Goal: Book appointment/travel/reservation

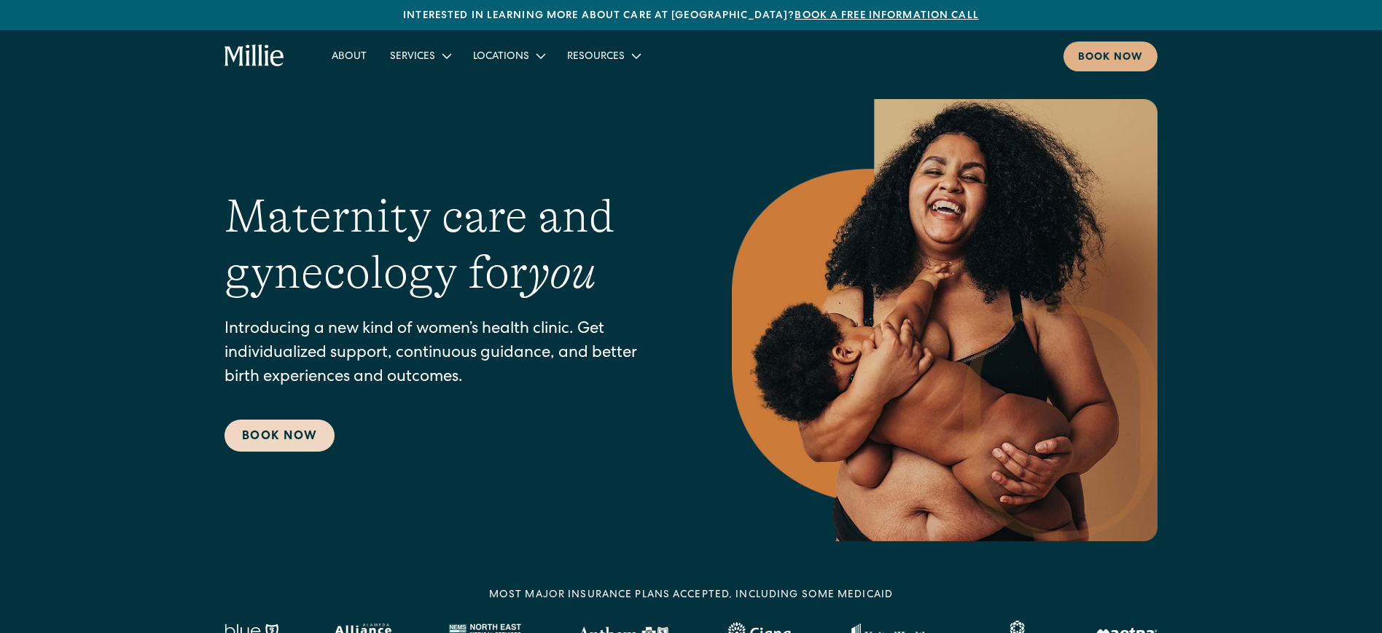
click at [310, 431] on link "Book Now" at bounding box center [279, 436] width 110 height 32
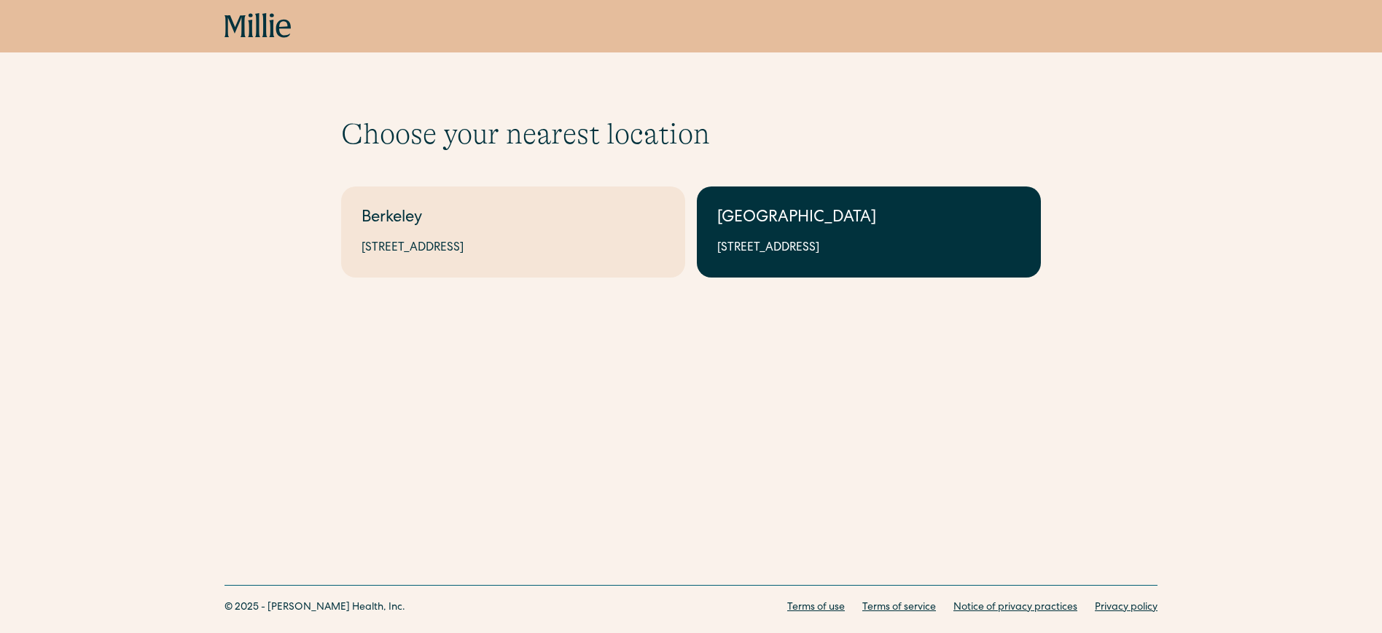
click at [853, 216] on div "[GEOGRAPHIC_DATA]" at bounding box center [868, 219] width 303 height 24
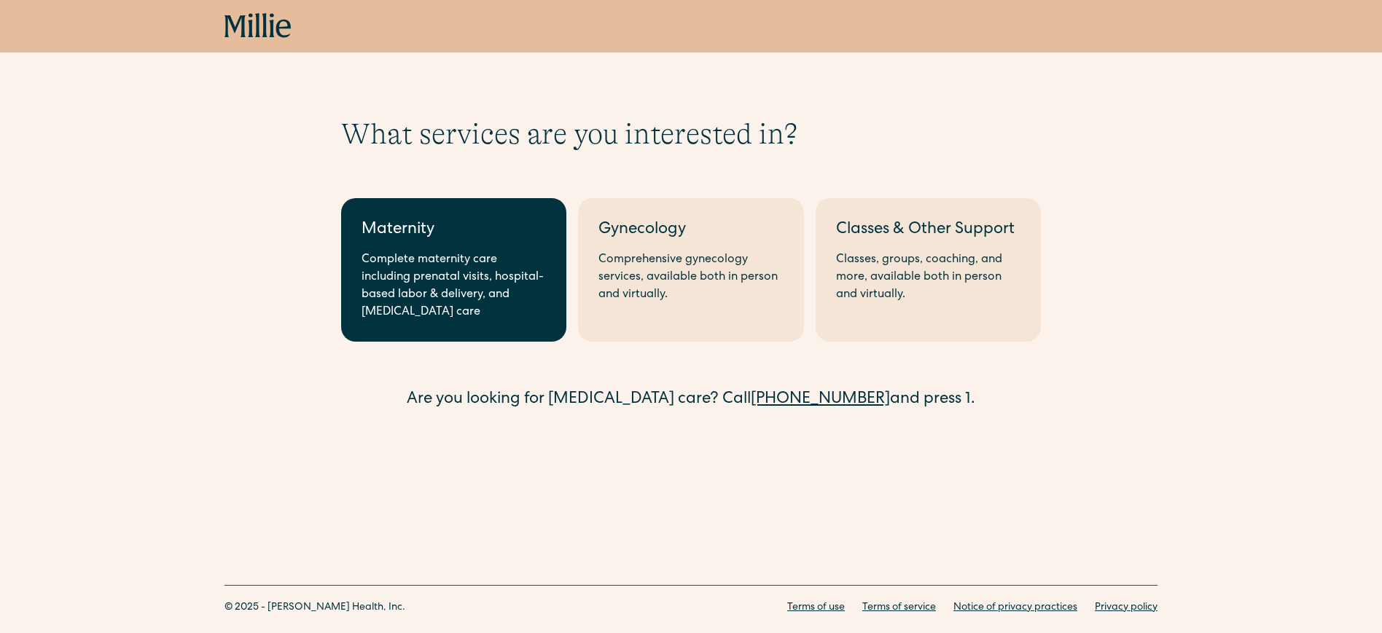
click at [412, 240] on div "Maternity" at bounding box center [453, 231] width 184 height 24
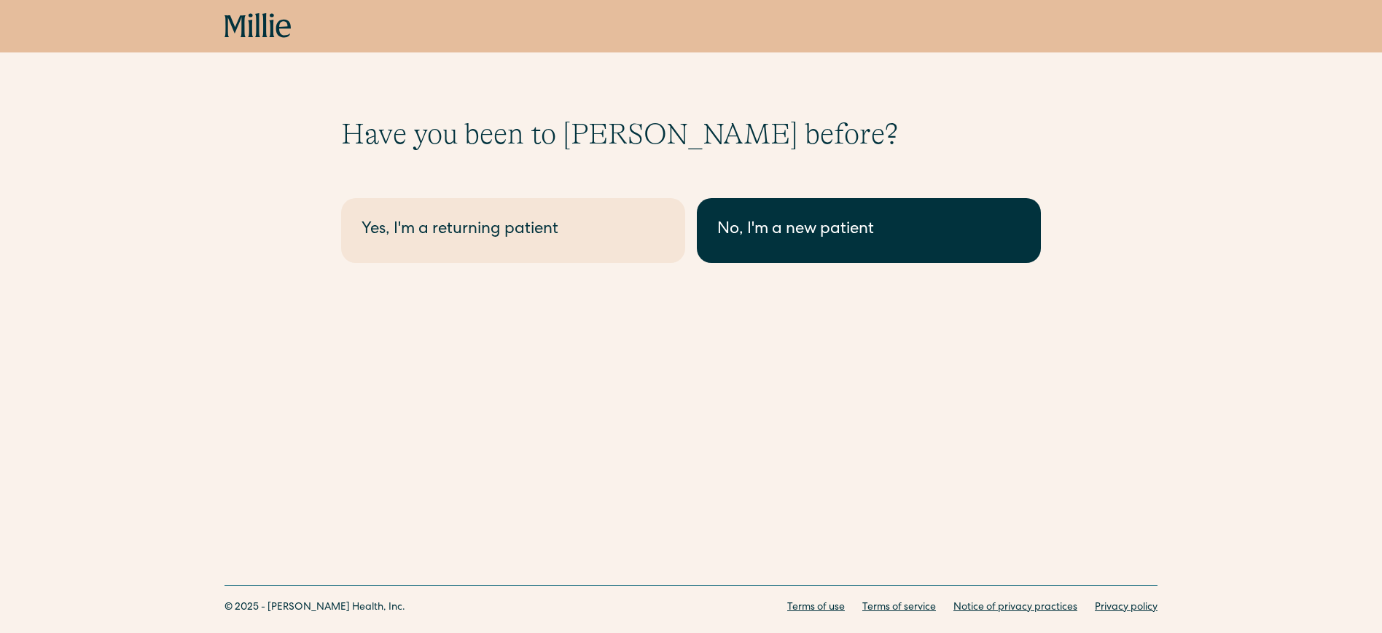
click at [783, 230] on div "No, I'm a new patient" at bounding box center [868, 231] width 303 height 24
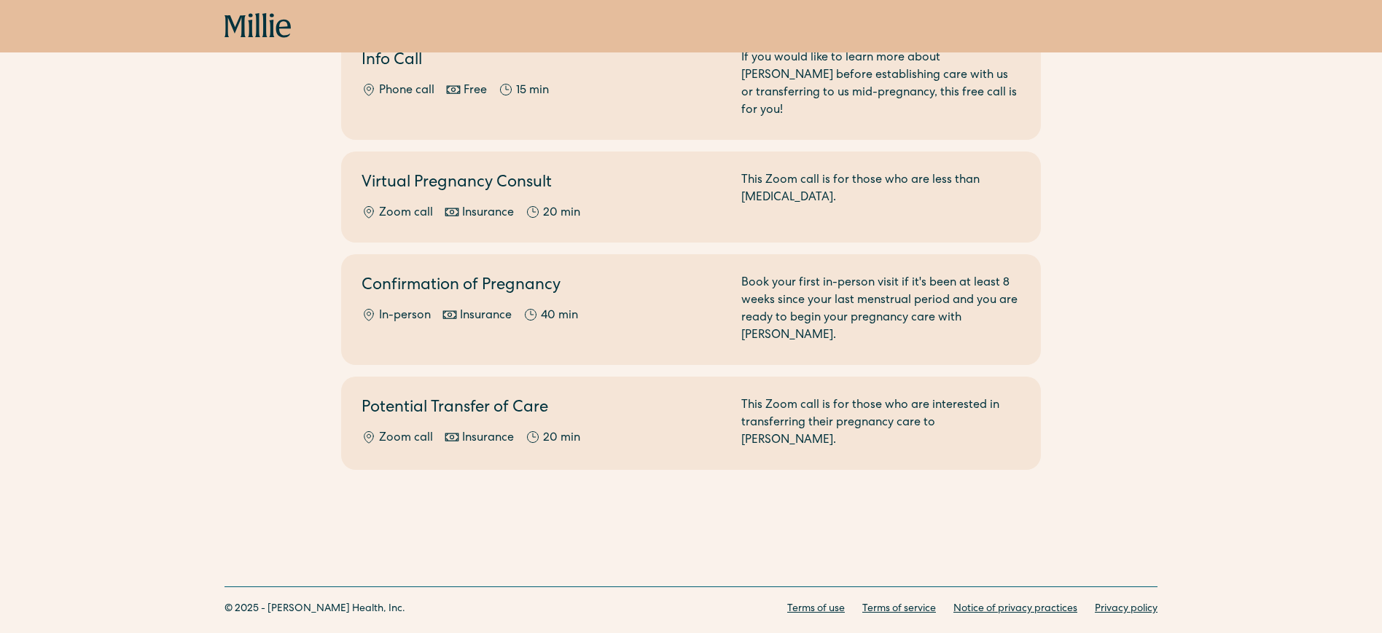
scroll to position [198, 0]
